Goal: Navigation & Orientation: Find specific page/section

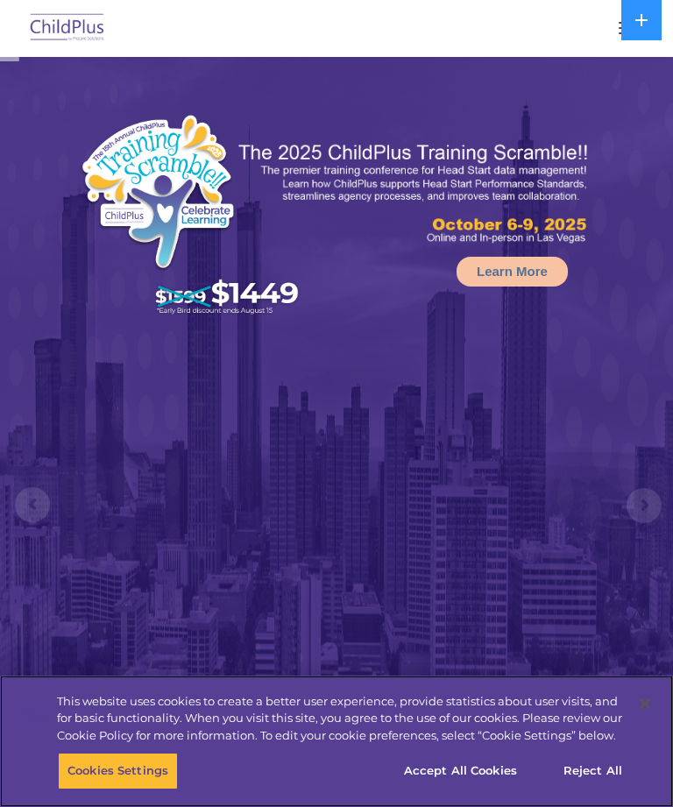
select select "MEDIUM"
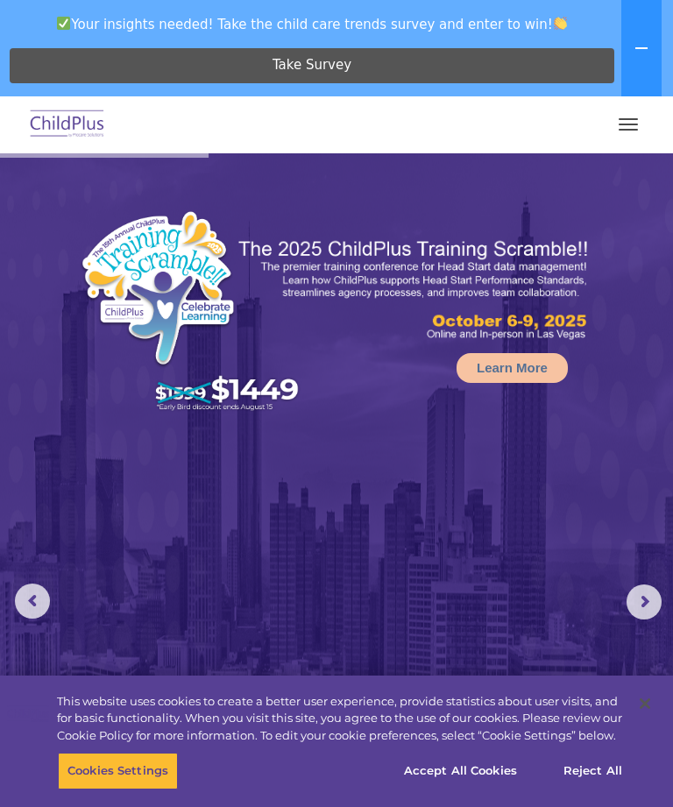
click at [68, 113] on img at bounding box center [67, 124] width 82 height 41
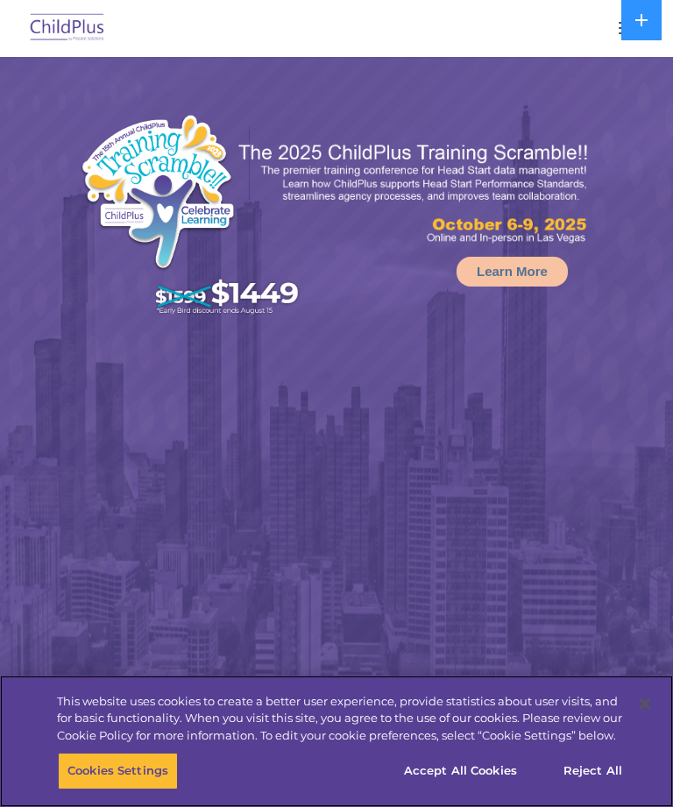
select select "MEDIUM"
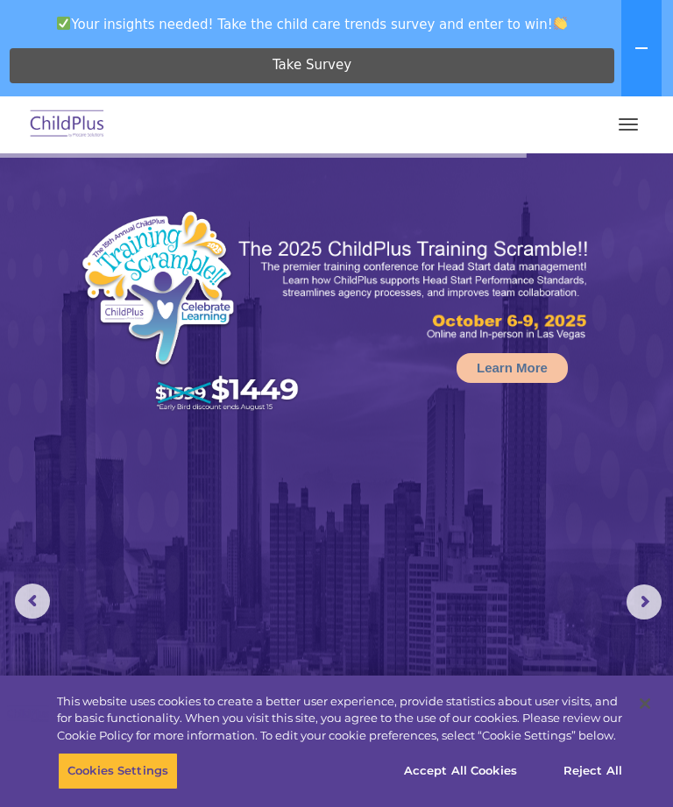
click at [63, 128] on img at bounding box center [67, 124] width 82 height 41
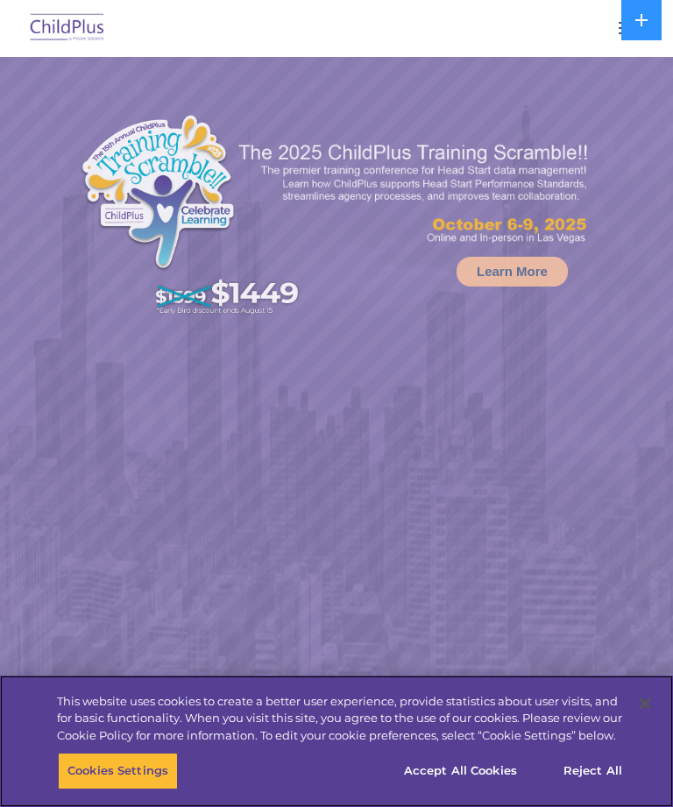
select select "MEDIUM"
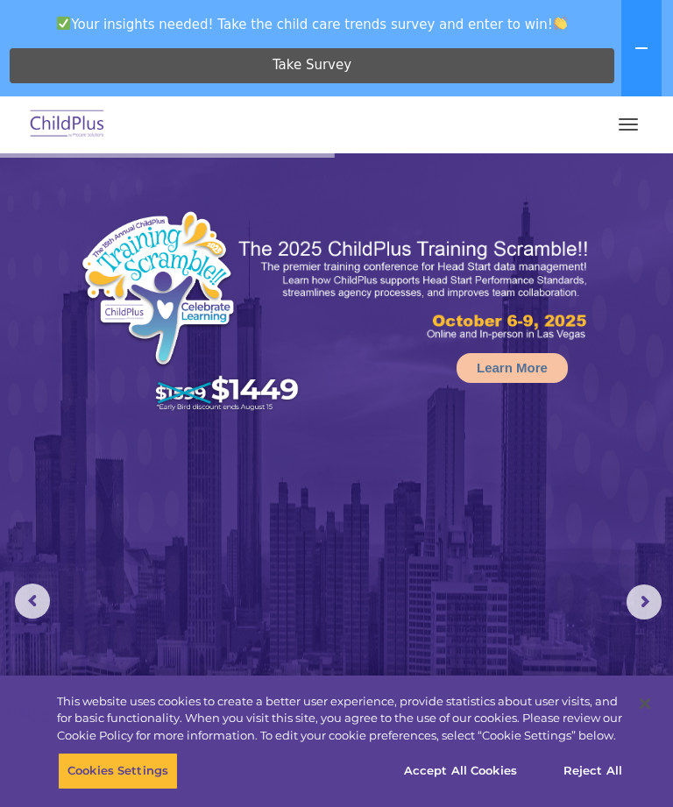
click at [628, 123] on button "button" at bounding box center [628, 124] width 37 height 28
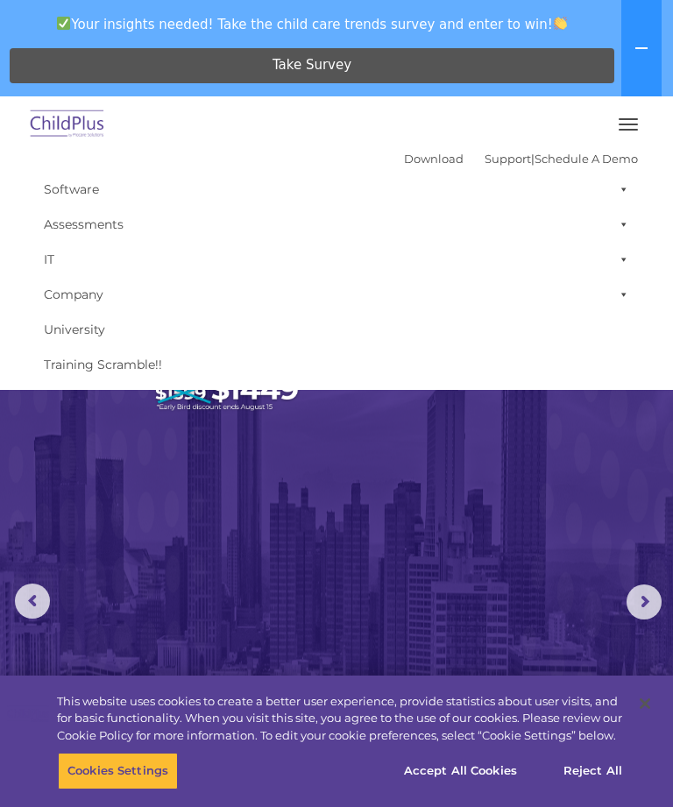
click at [382, 510] on img at bounding box center [336, 596] width 673 height 886
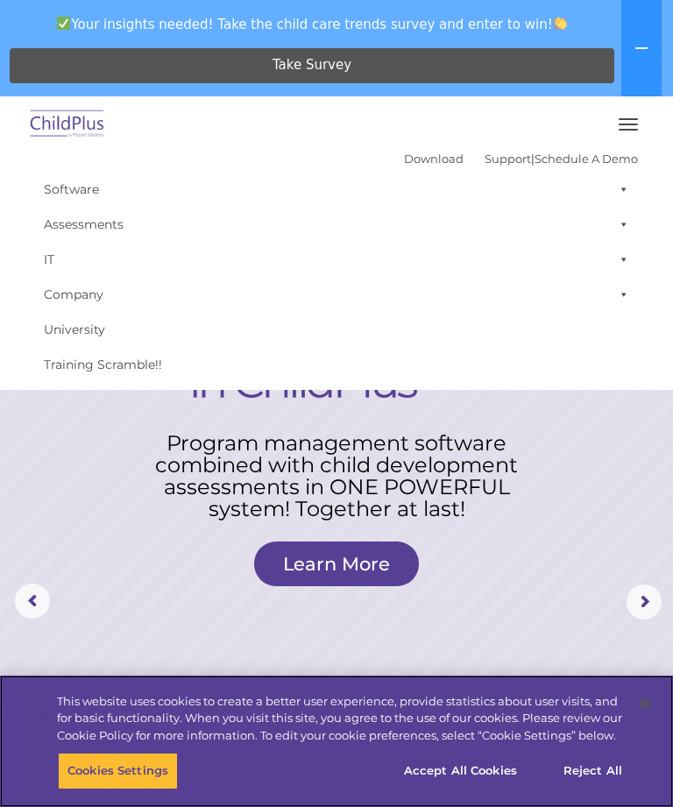
click at [465, 774] on button "Accept All Cookies" at bounding box center [460, 771] width 132 height 37
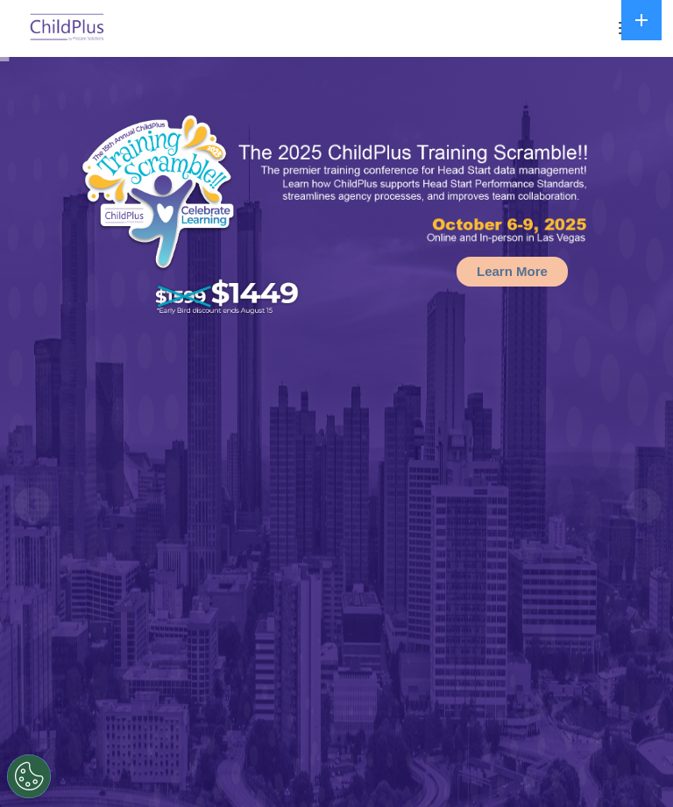
select select "MEDIUM"
click at [642, 506] on rs-arrow at bounding box center [644, 505] width 35 height 35
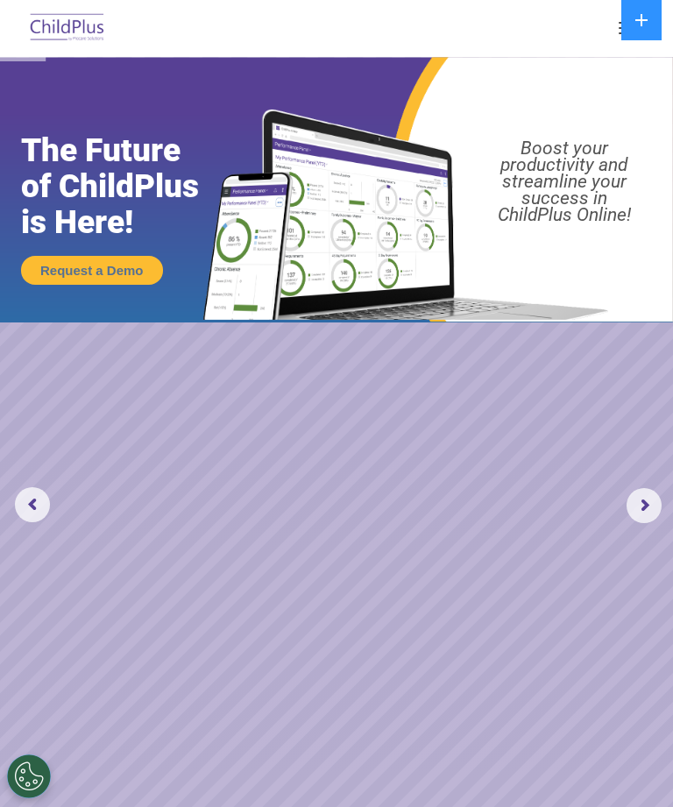
click at [40, 506] on rs-arrow at bounding box center [32, 504] width 35 height 35
click at [639, 508] on rs-arrow at bounding box center [644, 505] width 35 height 35
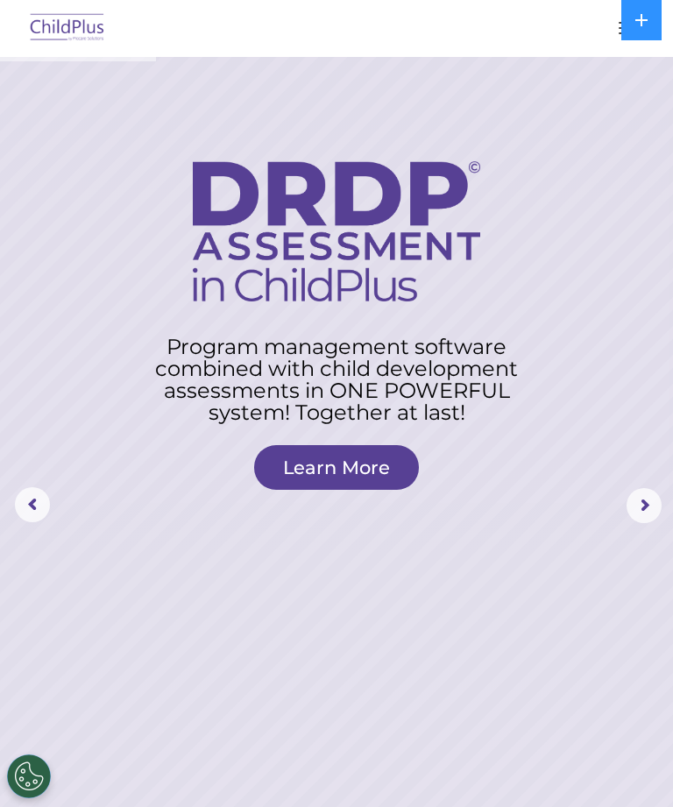
click at [644, 507] on rs-arrow at bounding box center [644, 505] width 35 height 35
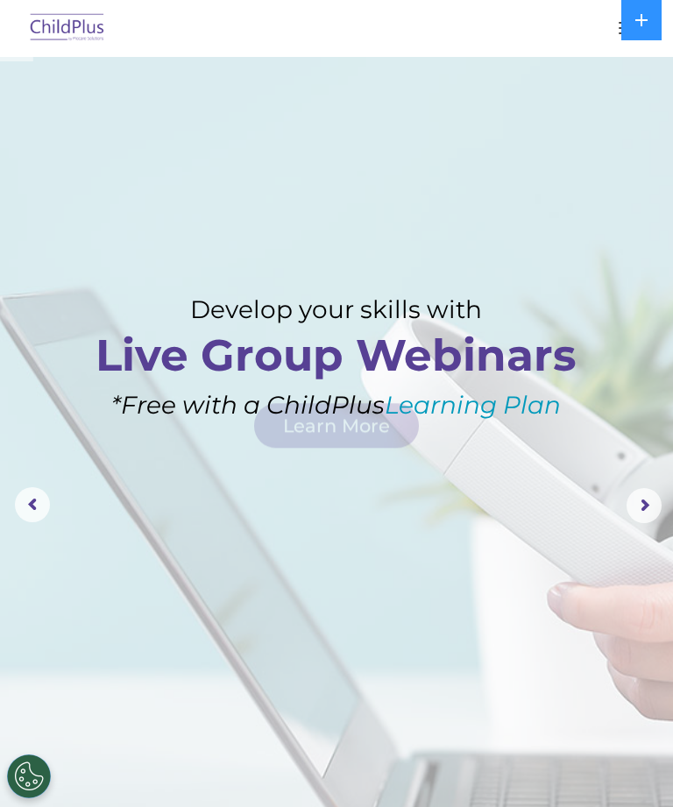
click at [643, 501] on rs-arrow at bounding box center [644, 505] width 35 height 35
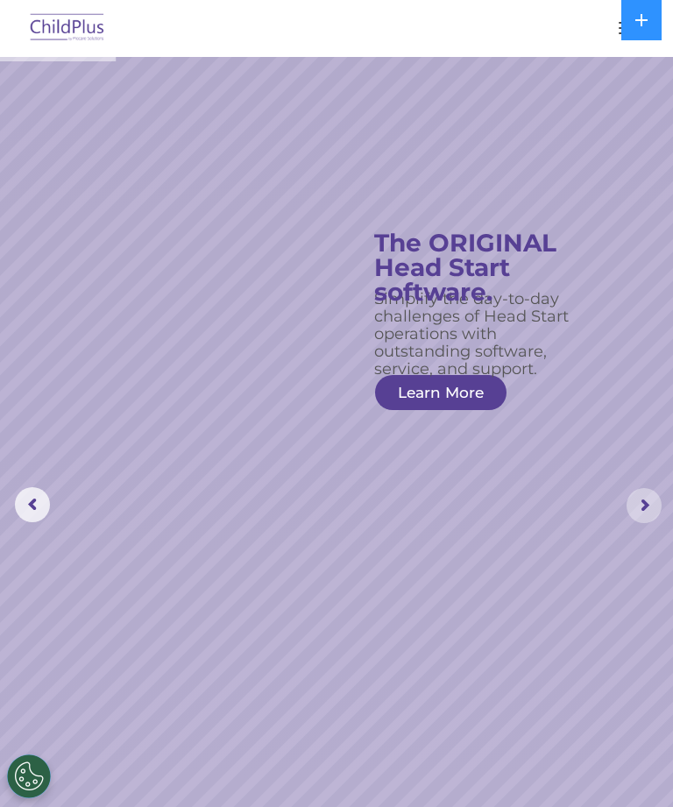
click at [650, 494] on rs-arrow at bounding box center [644, 505] width 35 height 35
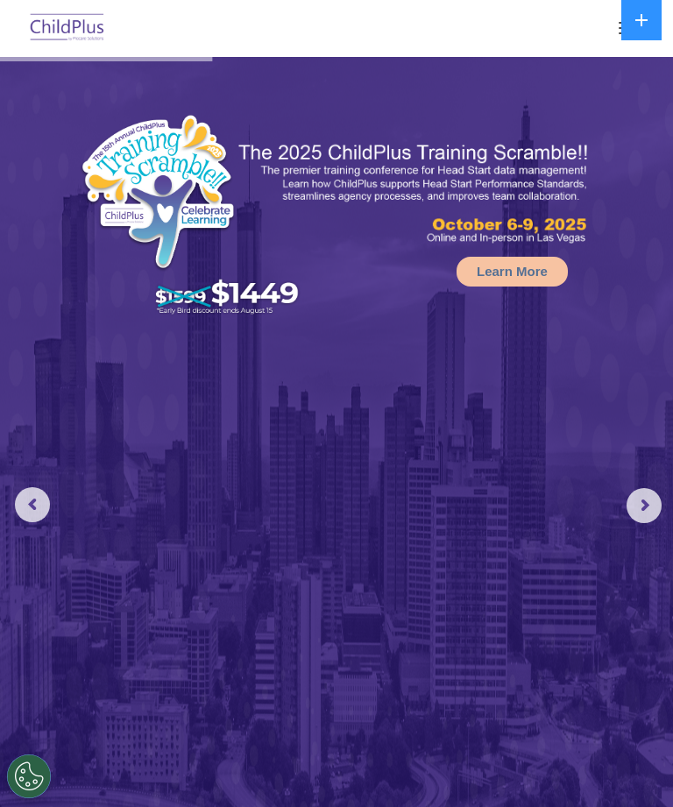
click at [638, 21] on icon at bounding box center [641, 20] width 12 height 12
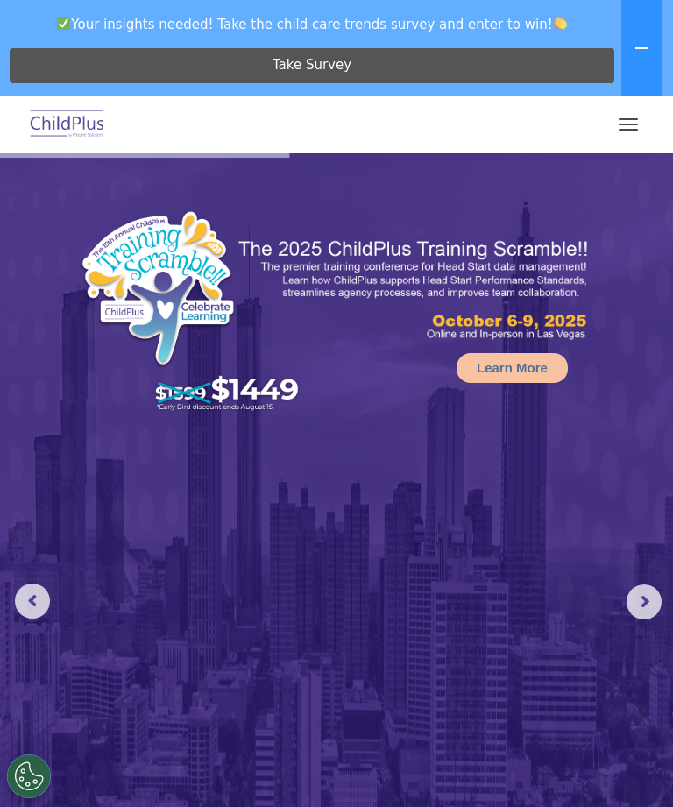
click at [635, 32] on button at bounding box center [641, 48] width 40 height 96
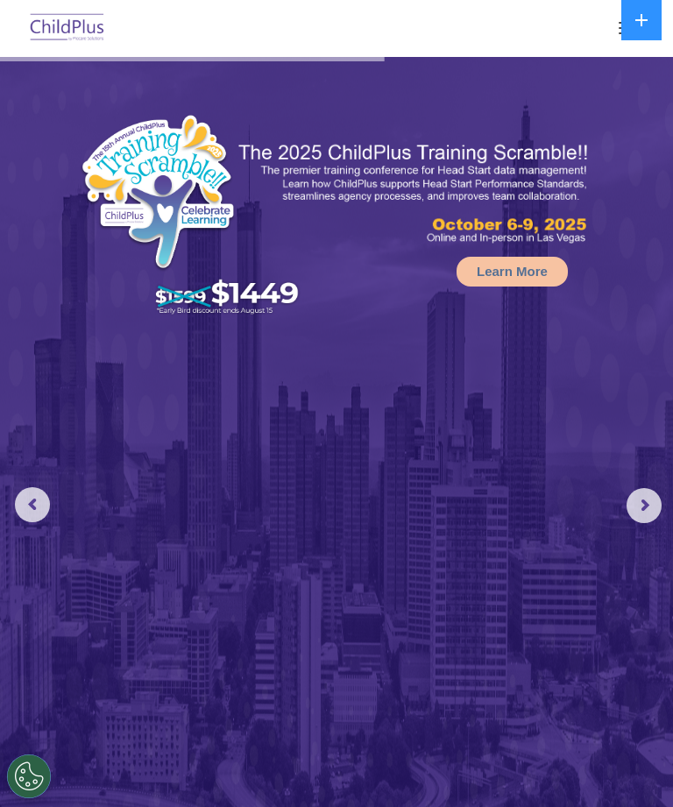
click at [606, 31] on div at bounding box center [336, 28] width 603 height 42
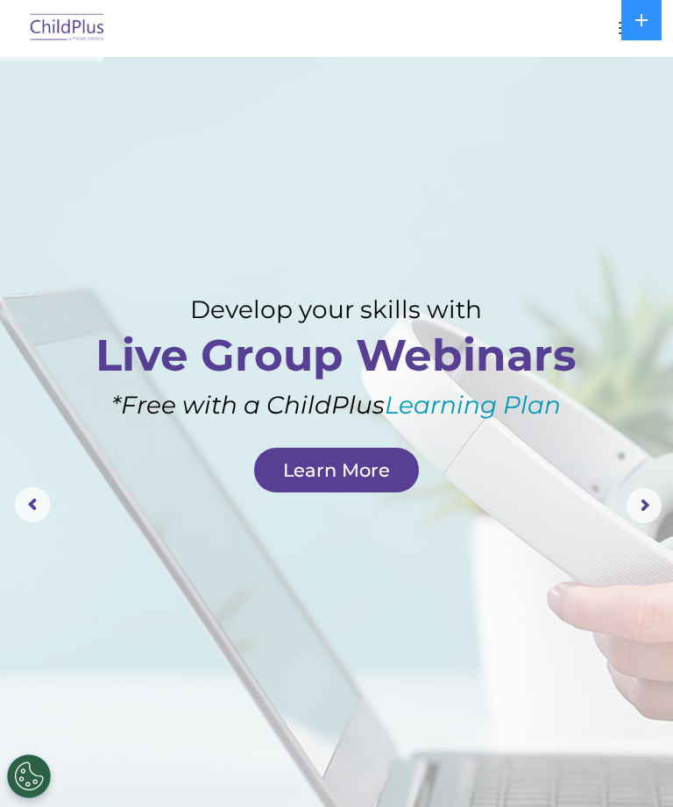
click at [610, 29] on button "button" at bounding box center [628, 28] width 37 height 28
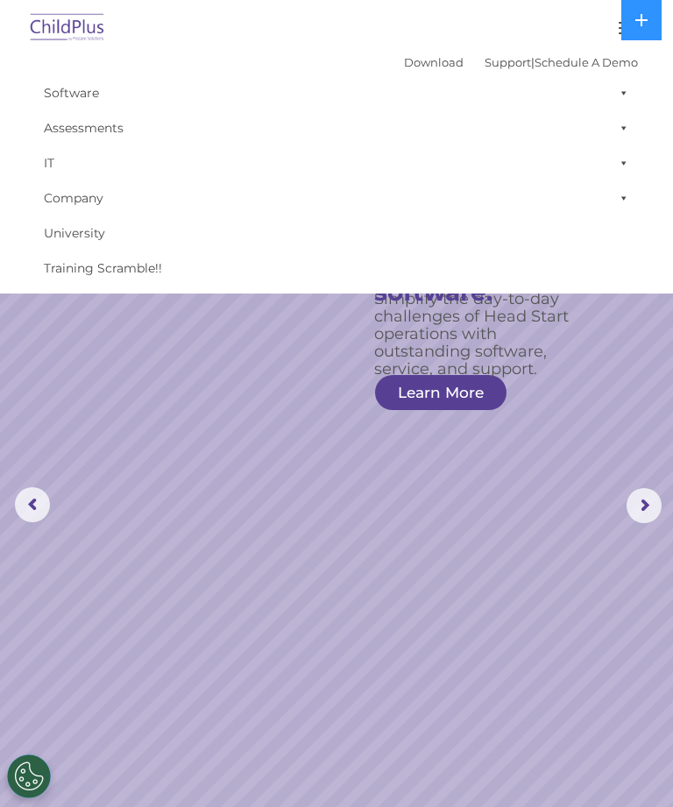
click at [65, 82] on link "Software" at bounding box center [336, 92] width 603 height 35
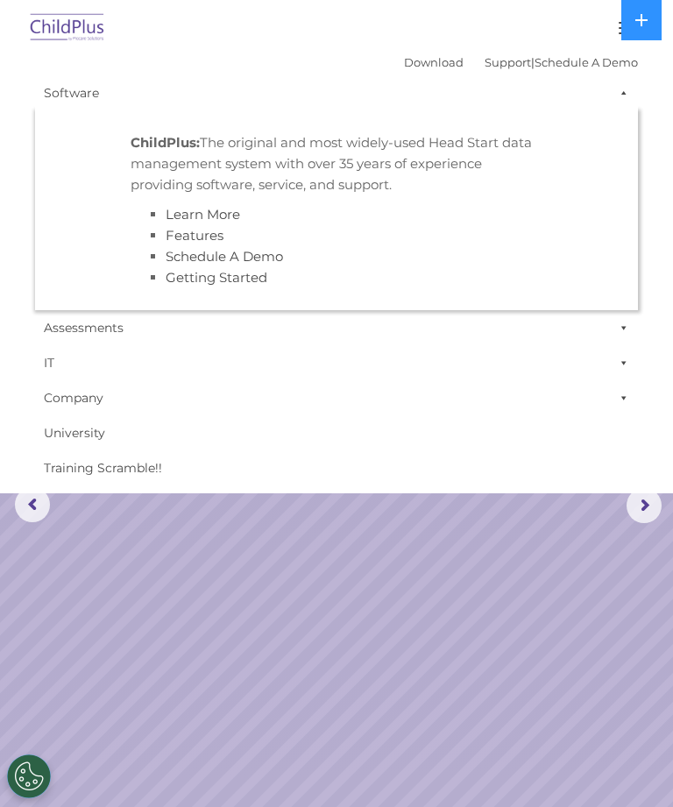
click at [74, 97] on link "Software" at bounding box center [336, 92] width 603 height 35
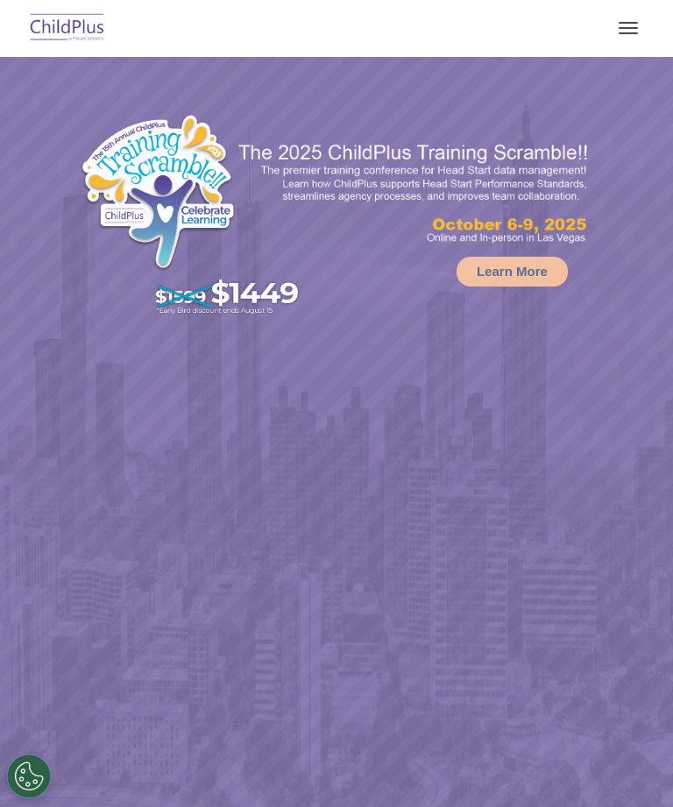
select select "MEDIUM"
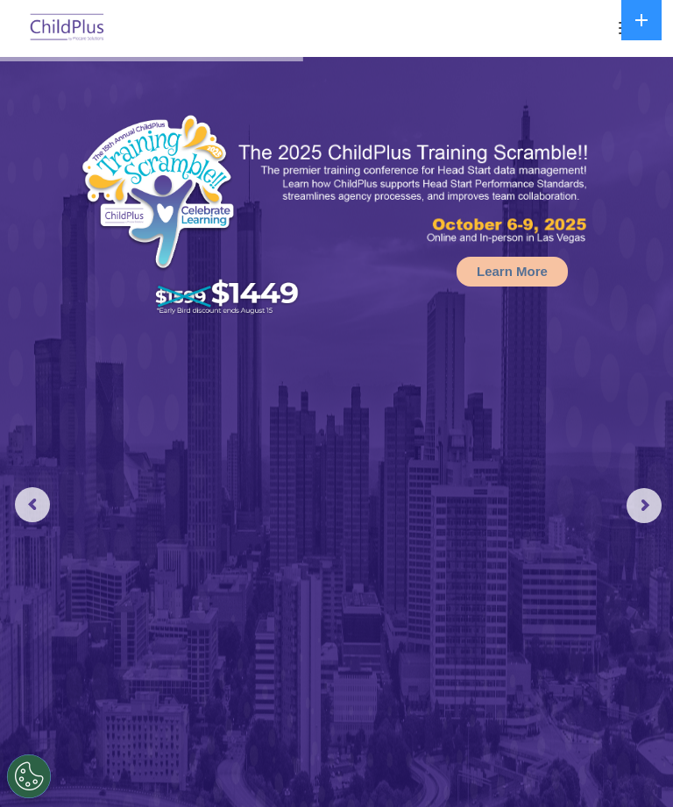
click at [656, 504] on rs-arrow at bounding box center [644, 505] width 35 height 35
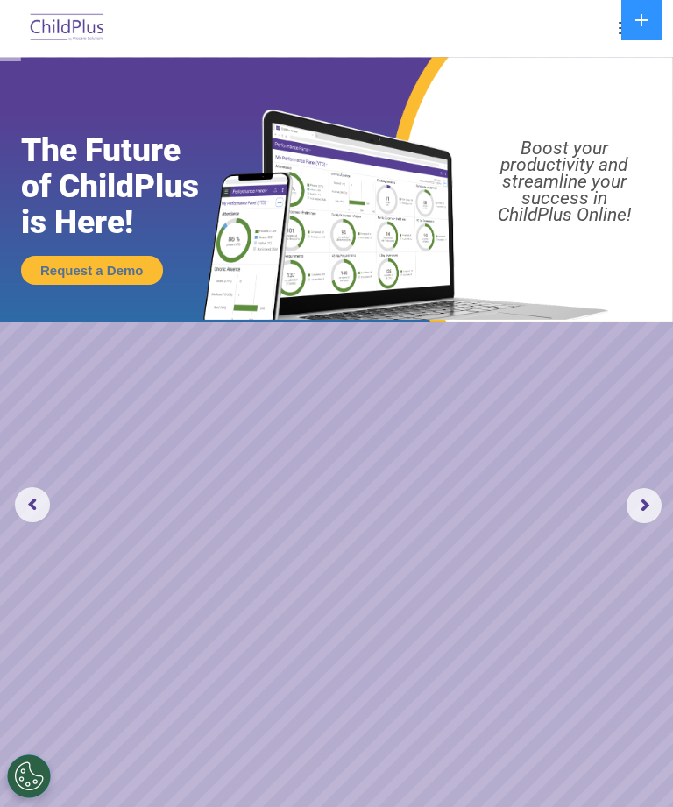
click at [647, 508] on rs-arrow at bounding box center [644, 505] width 35 height 35
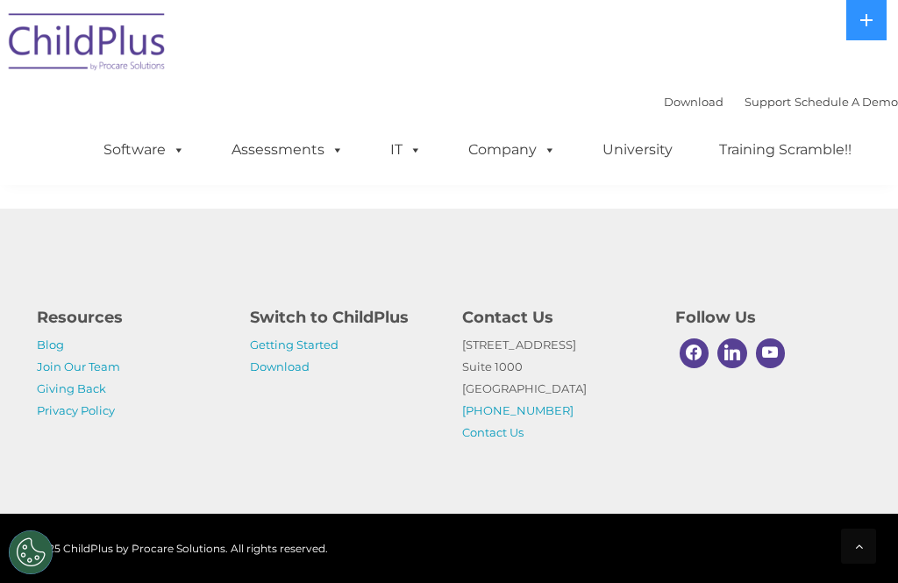
scroll to position [2384, 0]
click at [276, 351] on link "Getting Started" at bounding box center [294, 344] width 89 height 14
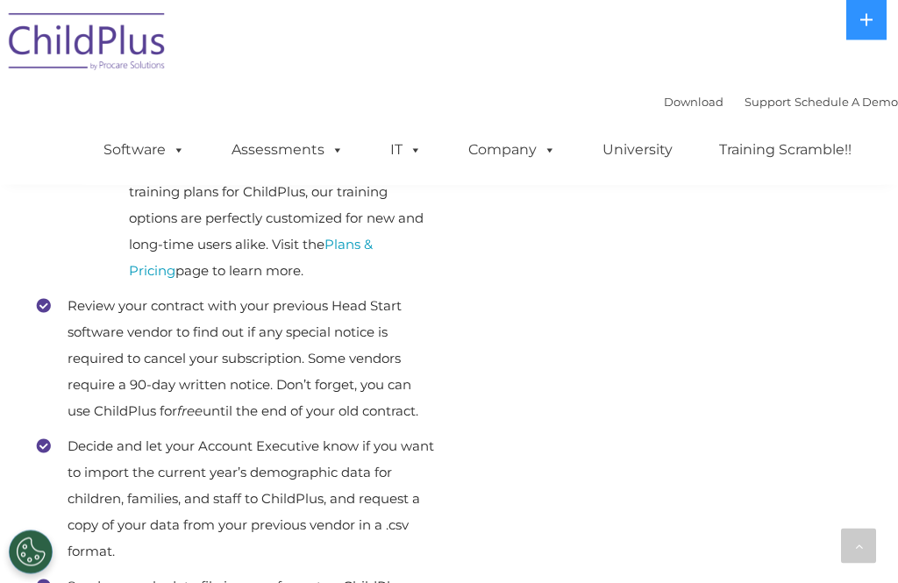
scroll to position [747, 0]
